Goal: Task Accomplishment & Management: Manage account settings

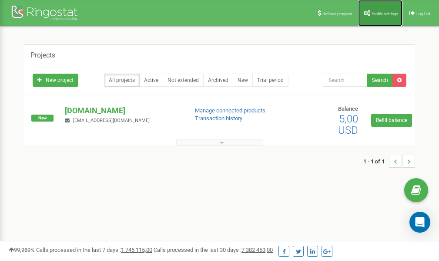
click at [376, 17] on link "Profile settings" at bounding box center [380, 13] width 44 height 26
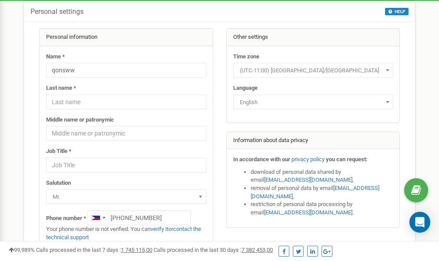
scroll to position [44, 0]
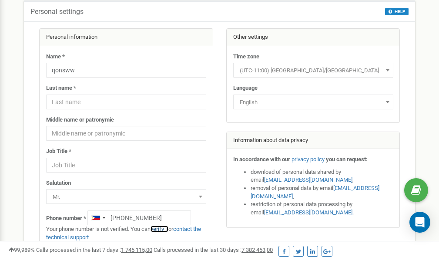
click at [165, 229] on link "verify it" at bounding box center [160, 228] width 18 height 7
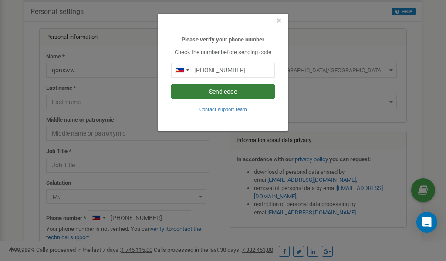
click at [197, 90] on button "Send code" at bounding box center [223, 91] width 104 height 15
